Goal: Entertainment & Leisure: Browse casually

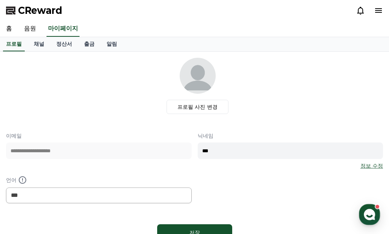
select select "**********"
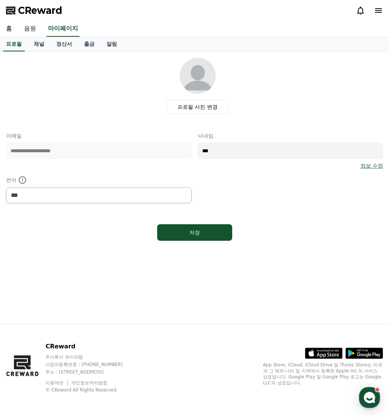
click at [29, 31] on link "음원" at bounding box center [30, 29] width 24 height 16
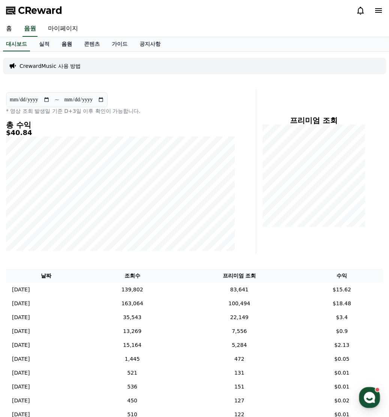
click at [70, 48] on link "음원" at bounding box center [67, 44] width 23 height 14
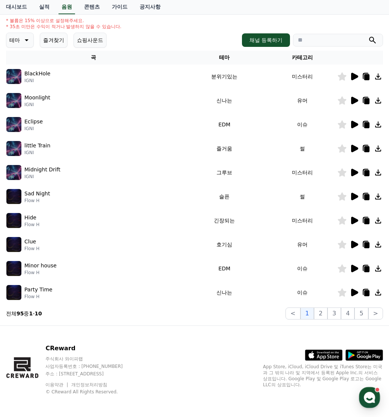
scroll to position [91, 0]
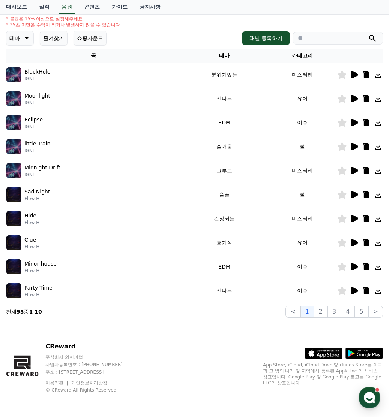
click at [59, 42] on button "즐겨찾기" at bounding box center [54, 38] width 28 height 15
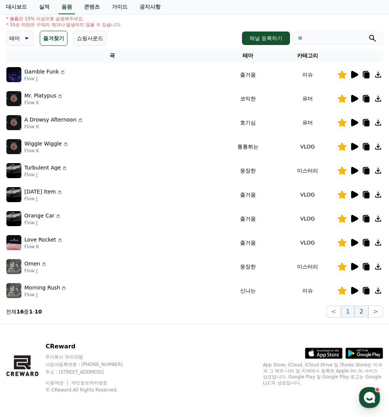
click at [363, 234] on button "2" at bounding box center [362, 312] width 14 height 12
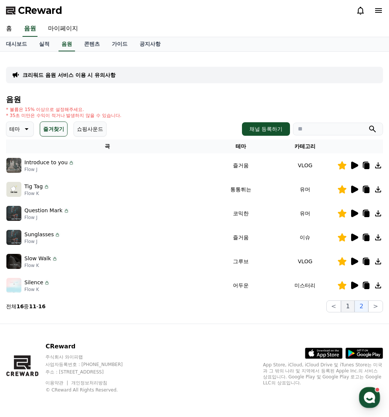
click at [351, 234] on button "1" at bounding box center [348, 307] width 14 height 12
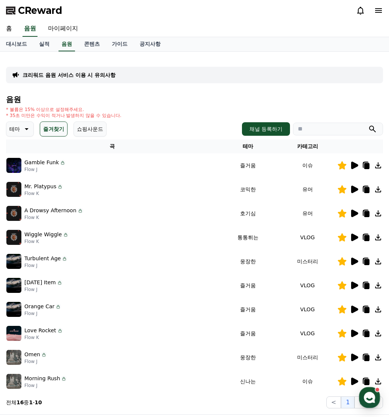
click at [355, 234] on icon at bounding box center [354, 237] width 9 height 9
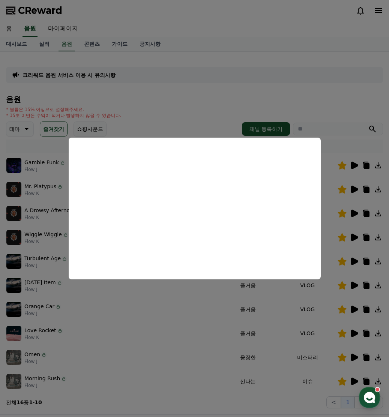
click at [214, 68] on button "close modal" at bounding box center [194, 208] width 389 height 417
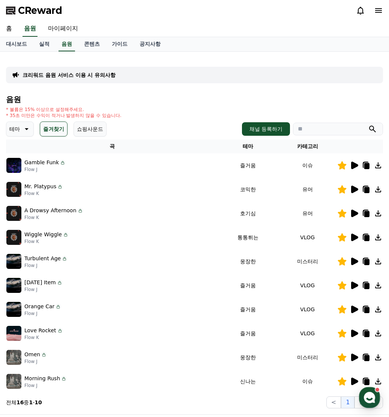
click at [354, 234] on icon at bounding box center [354, 238] width 7 height 8
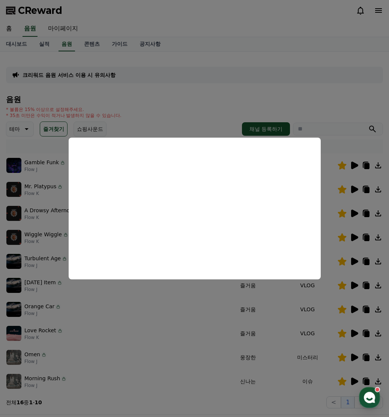
click at [366, 234] on button "close modal" at bounding box center [194, 208] width 389 height 417
click at [366, 234] on icon at bounding box center [366, 238] width 5 height 6
